Goal: Task Accomplishment & Management: Manage account settings

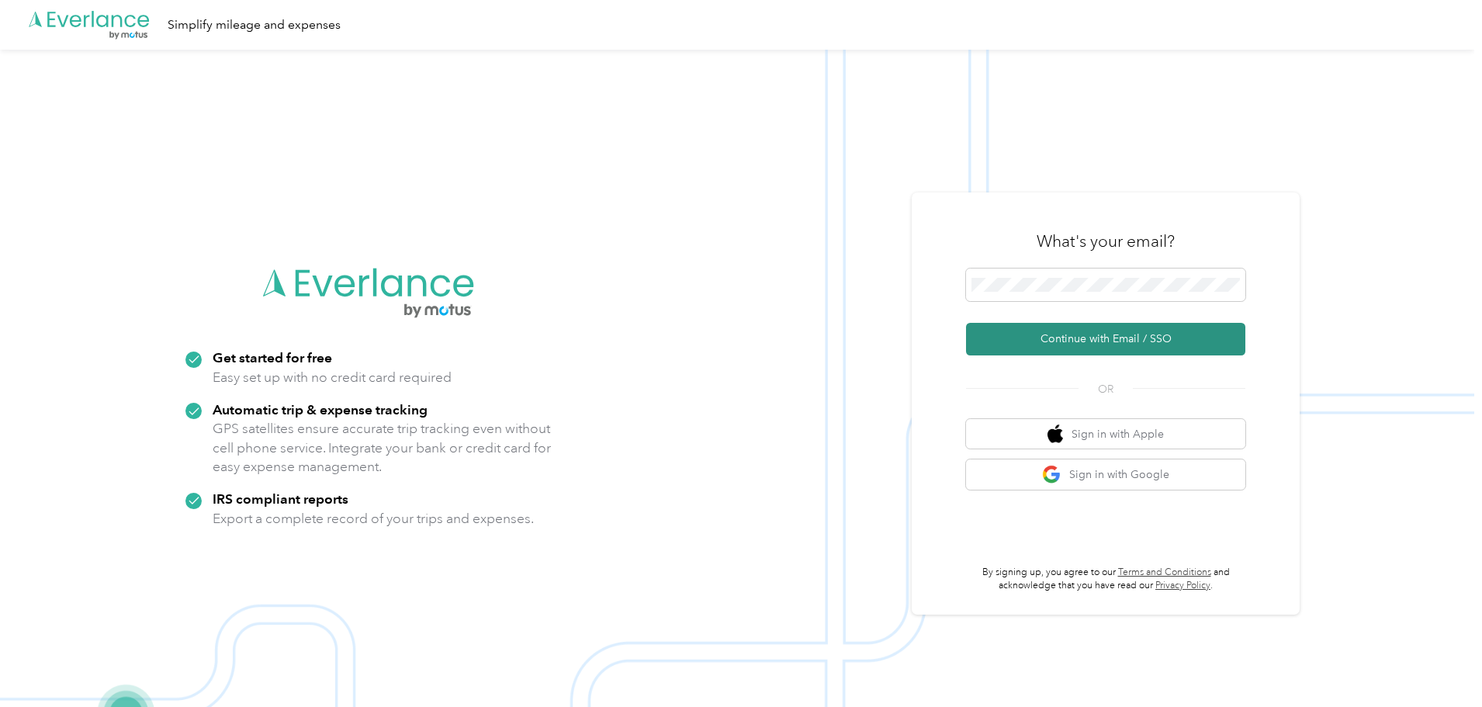
click at [1073, 337] on button "Continue with Email / SSO" at bounding box center [1105, 339] width 279 height 33
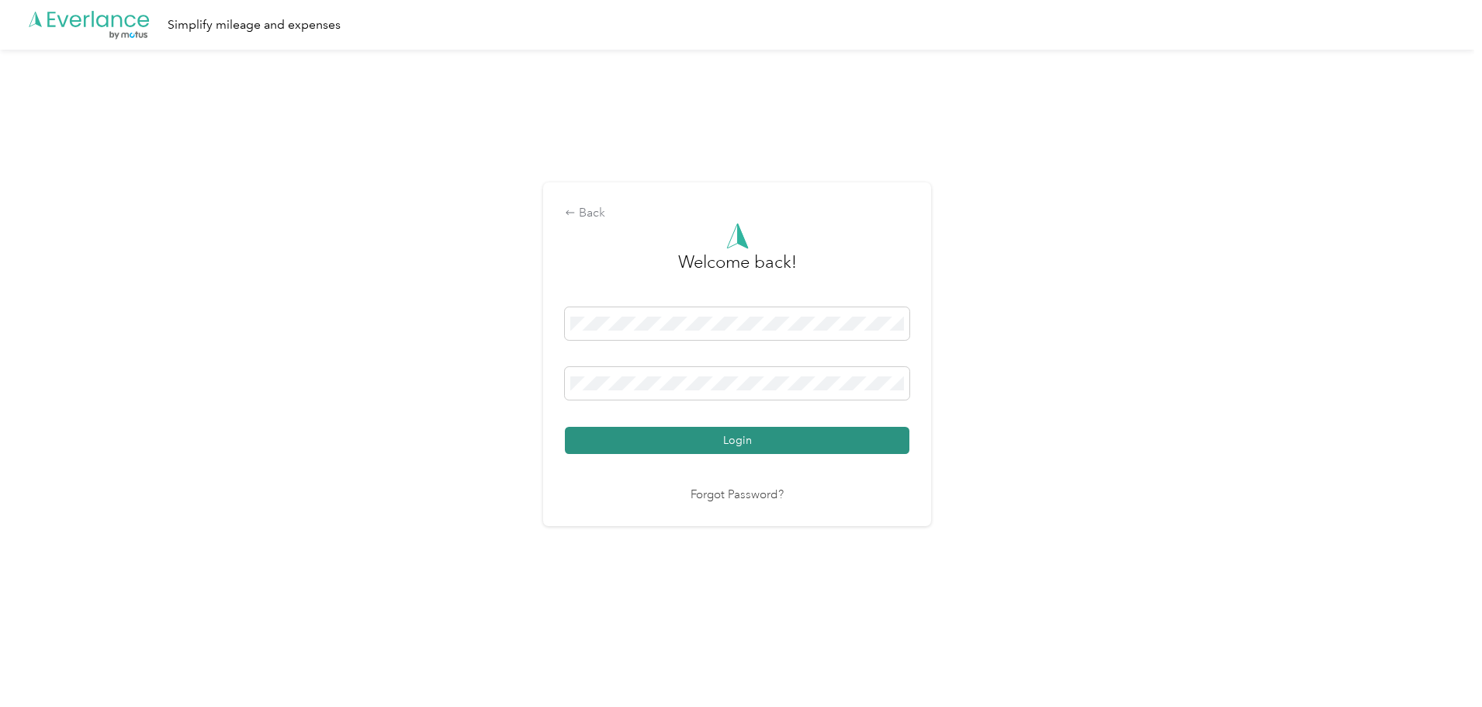
click at [673, 431] on button "Login" at bounding box center [737, 440] width 344 height 27
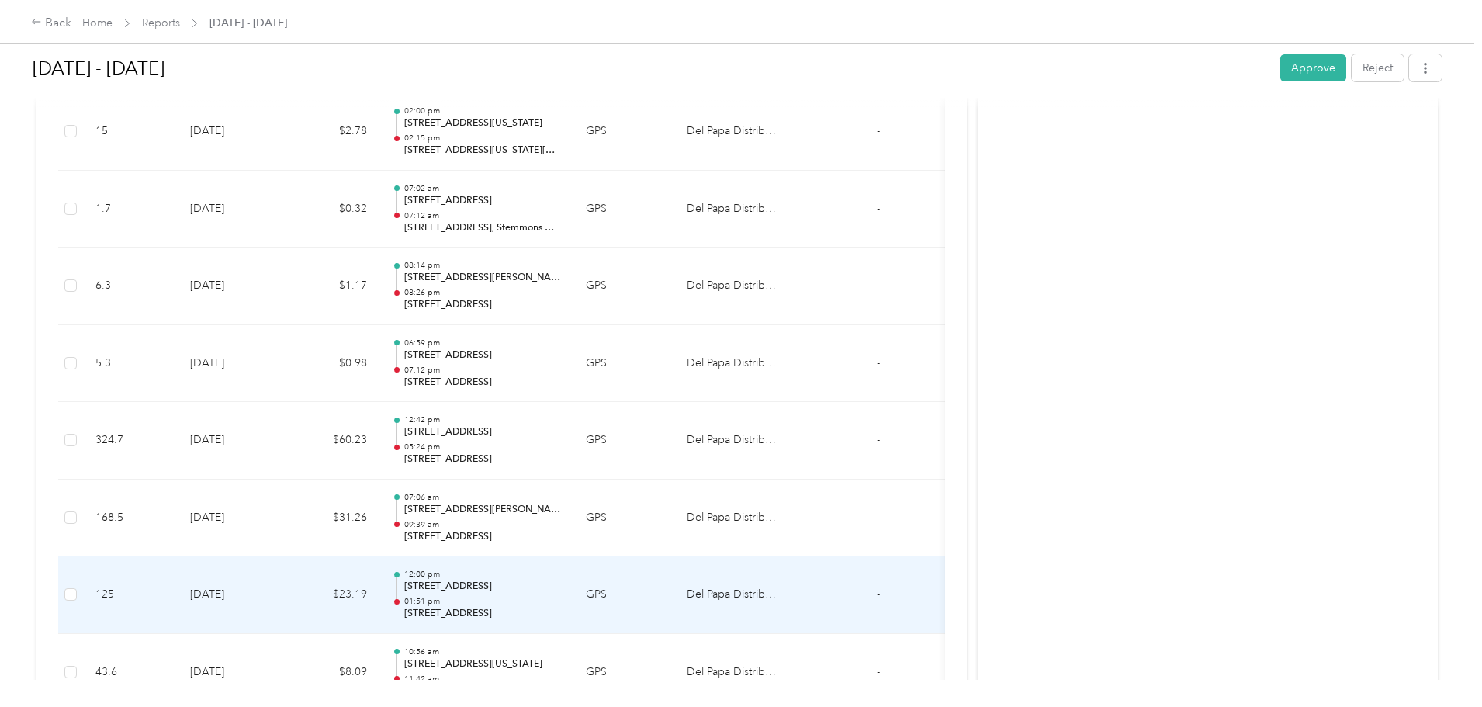
scroll to position [2236, 0]
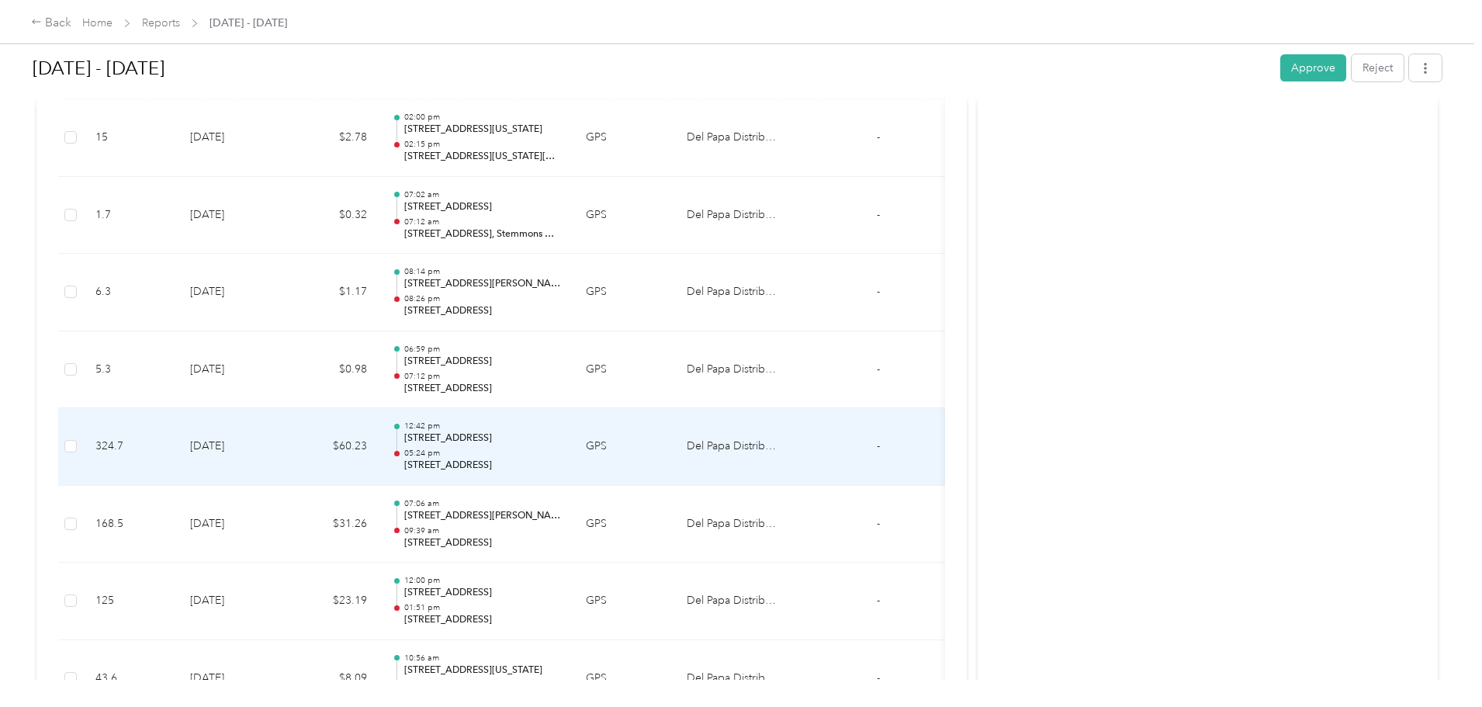
click at [561, 430] on p "12:42 pm" at bounding box center [482, 426] width 157 height 11
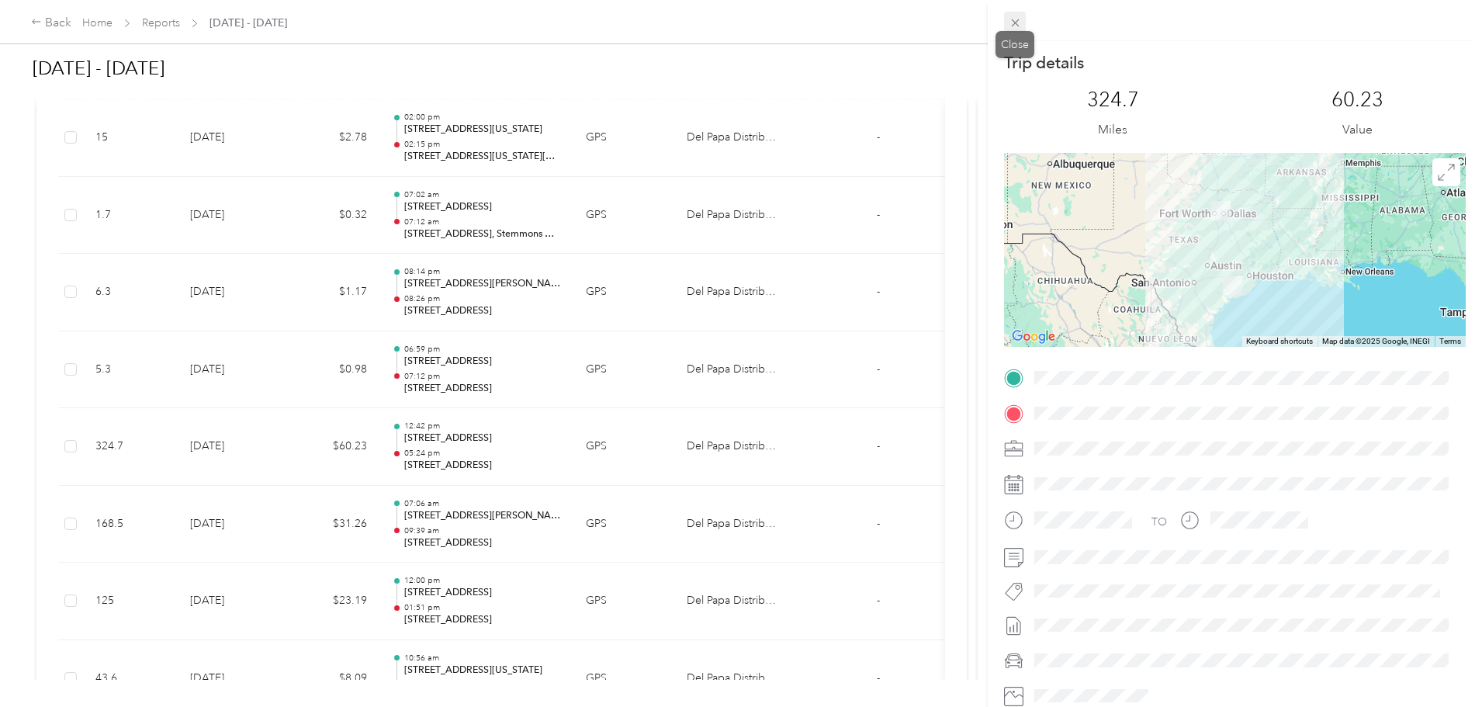
click at [1019, 20] on icon at bounding box center [1015, 22] width 13 height 13
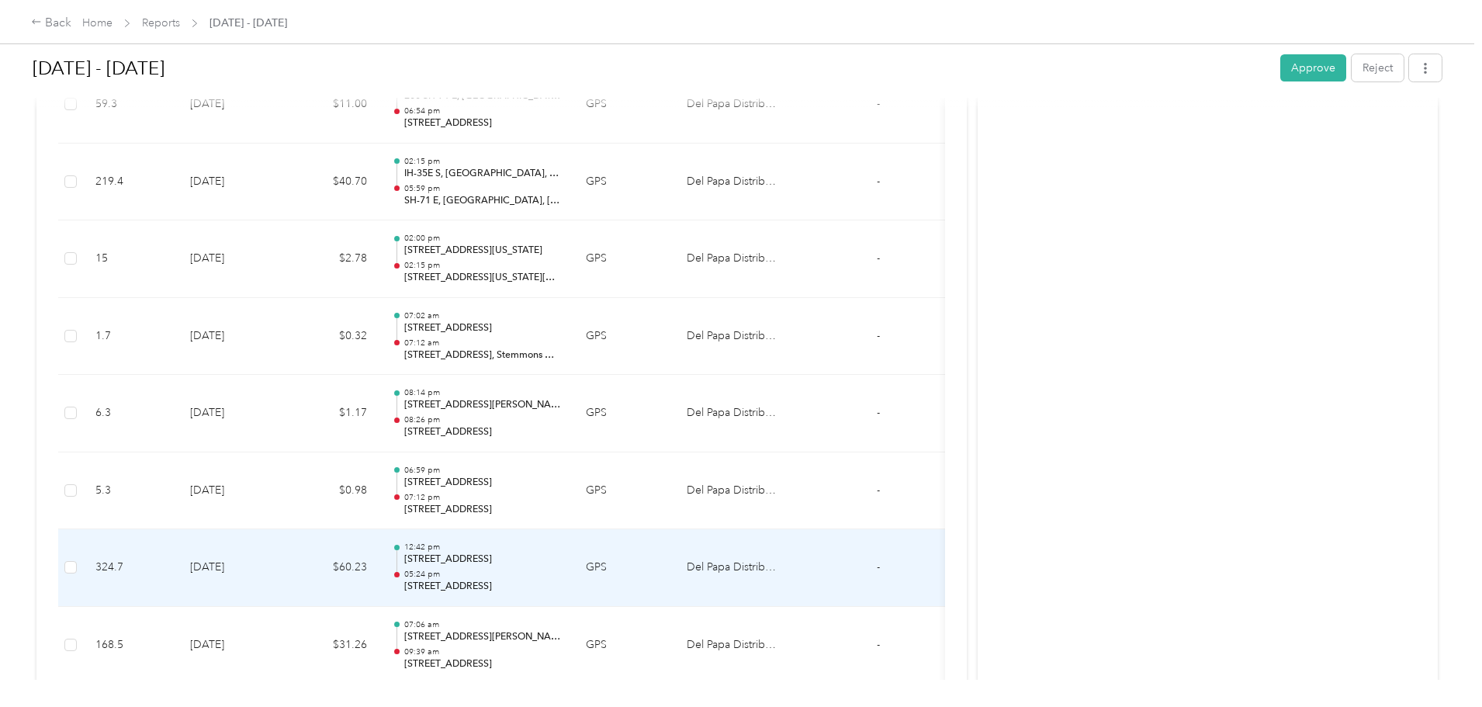
scroll to position [2081, 0]
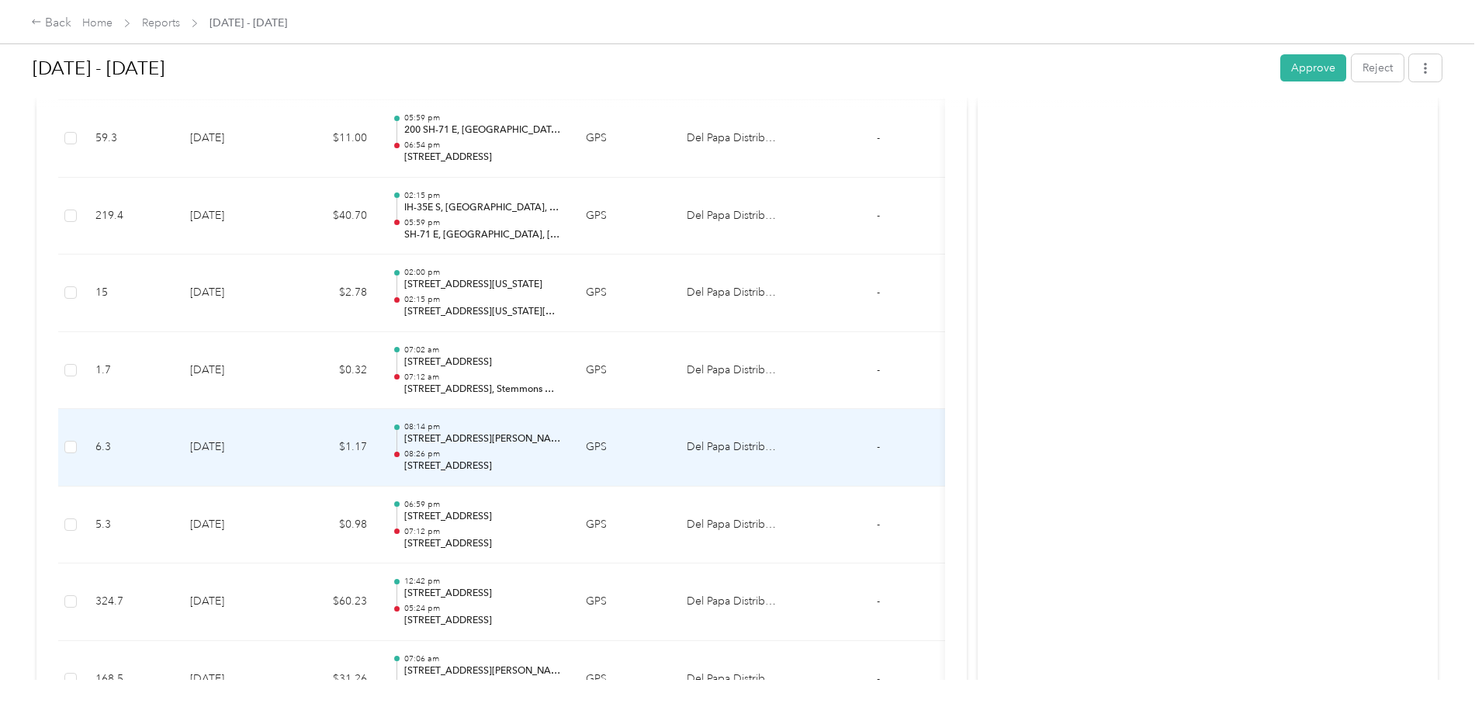
click at [561, 438] on p "[STREET_ADDRESS][PERSON_NAME]" at bounding box center [482, 439] width 157 height 14
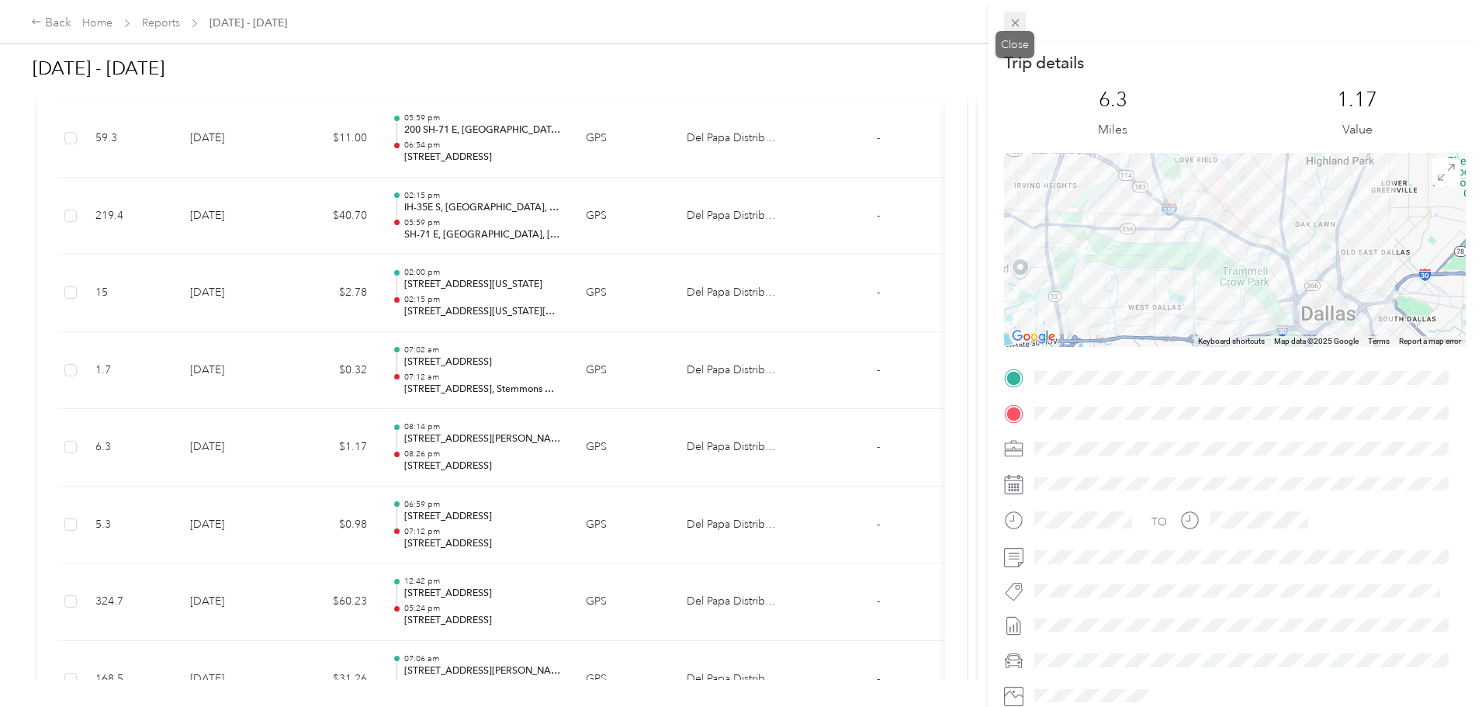
click at [1017, 22] on icon at bounding box center [1015, 22] width 13 height 13
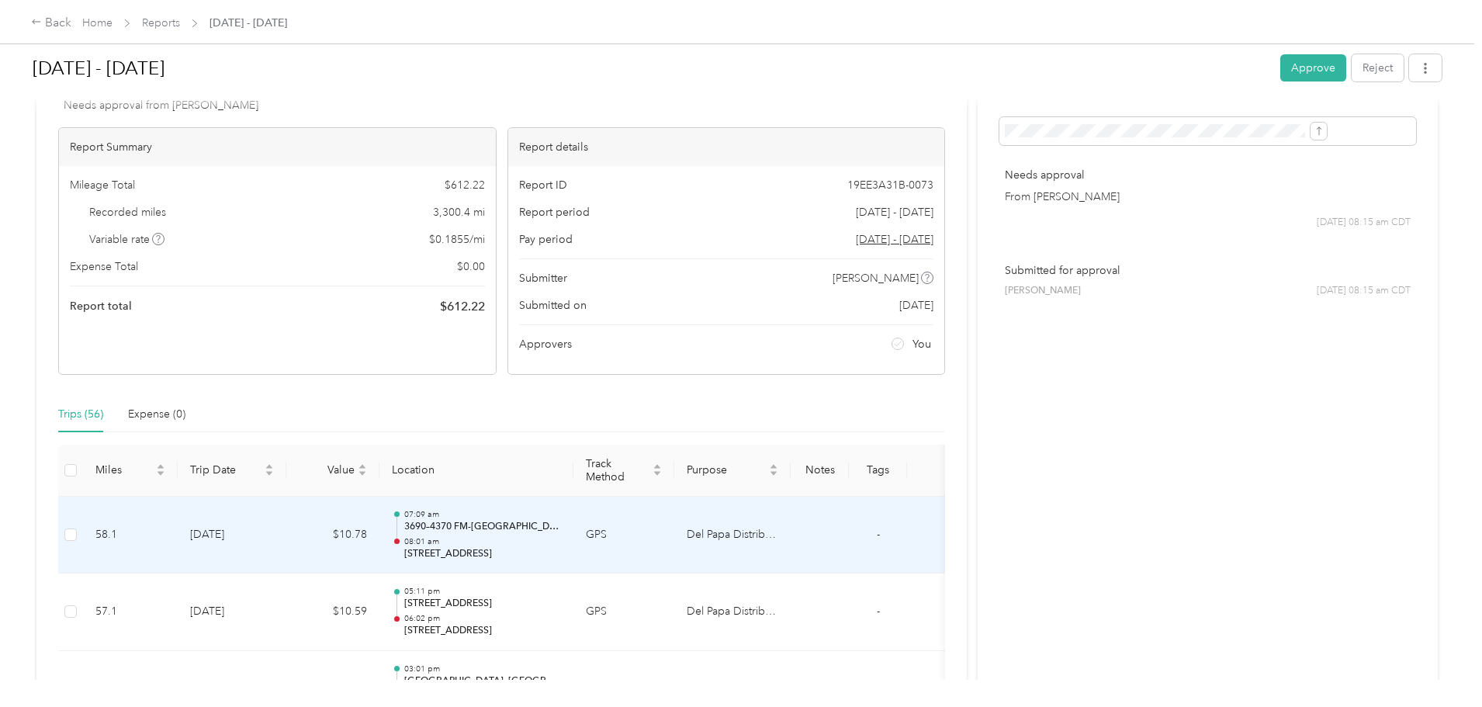
scroll to position [0, 0]
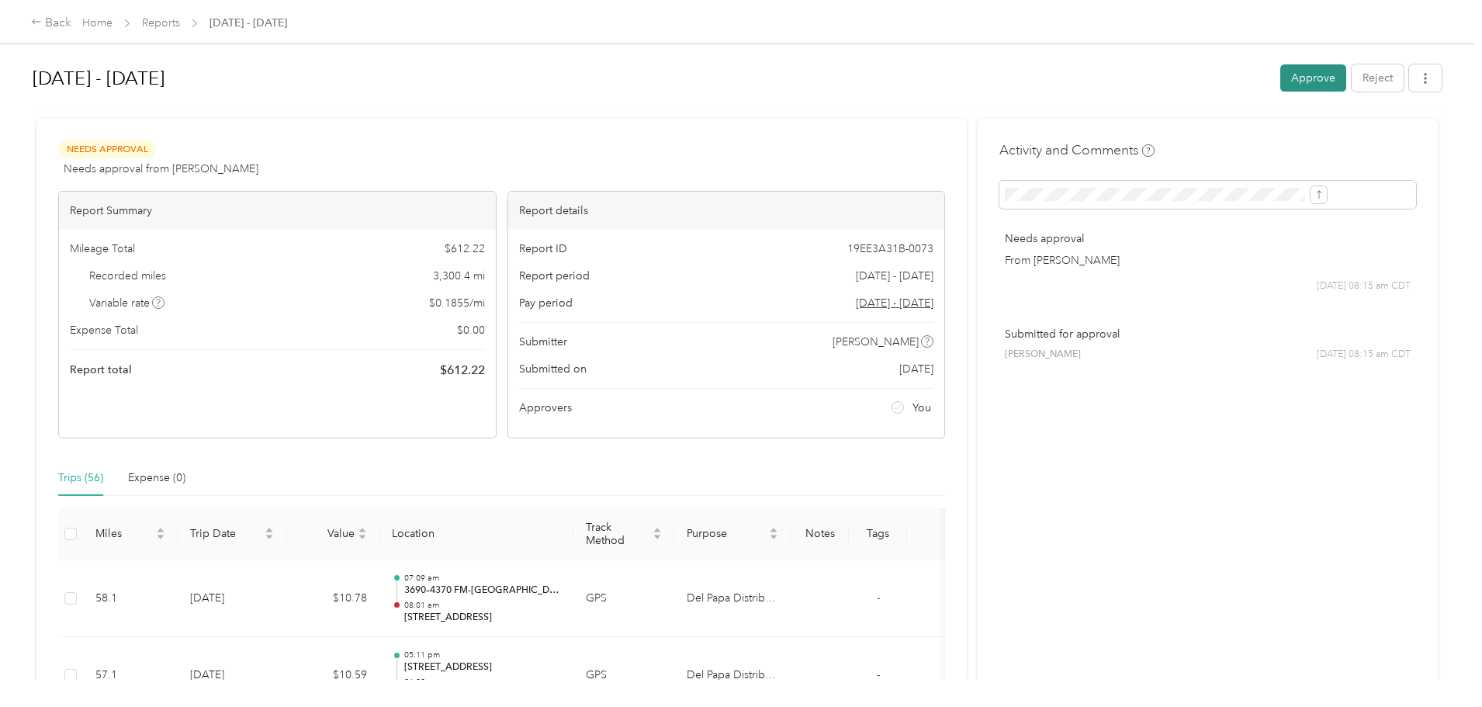
click at [1280, 78] on button "Approve" at bounding box center [1313, 77] width 66 height 27
